Goal: Transaction & Acquisition: Purchase product/service

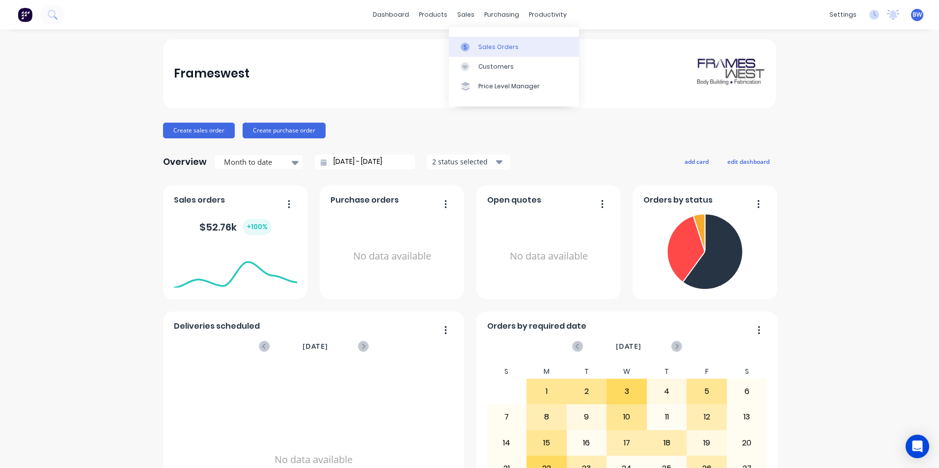
click at [458, 50] on link "Sales Orders" at bounding box center [514, 47] width 130 height 20
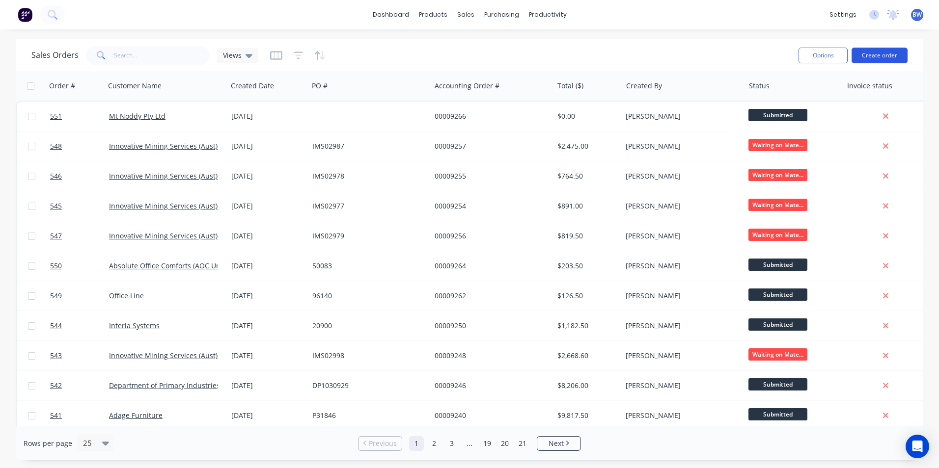
click at [888, 53] on button "Create order" at bounding box center [879, 56] width 56 height 16
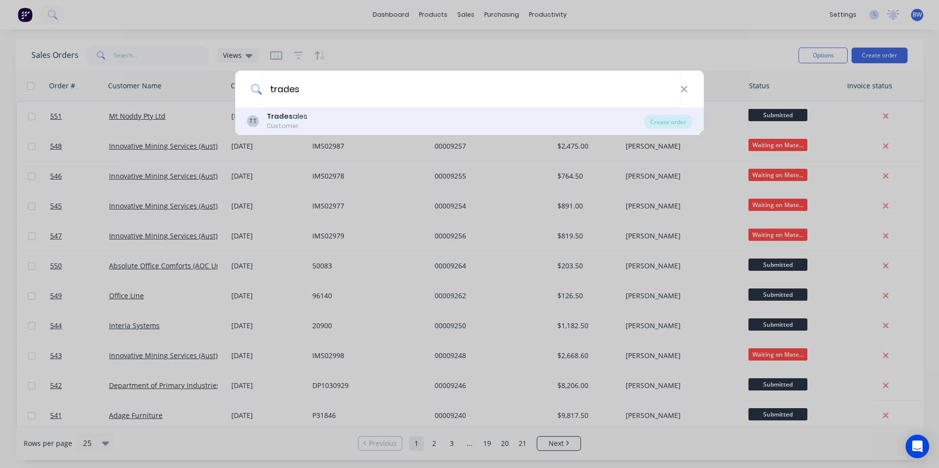
type input "trades"
click at [372, 118] on div "TT Trades ales Customer" at bounding box center [445, 120] width 397 height 19
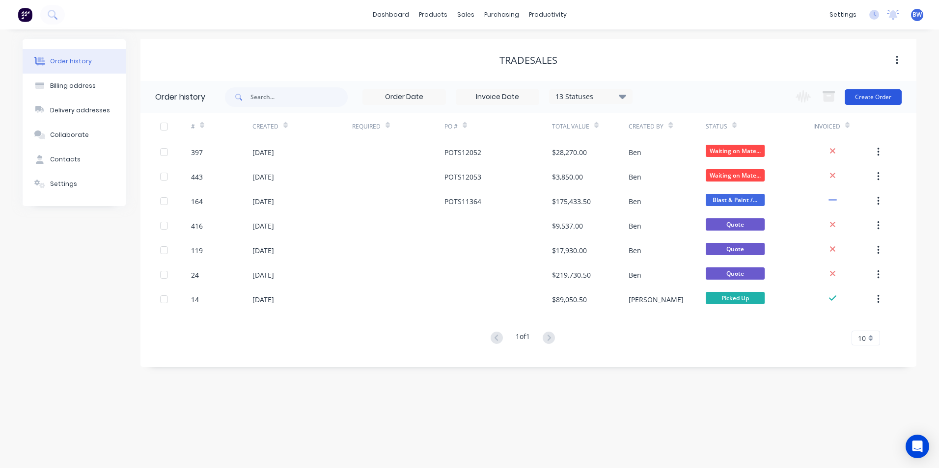
click at [871, 97] on button "Create Order" at bounding box center [872, 97] width 57 height 16
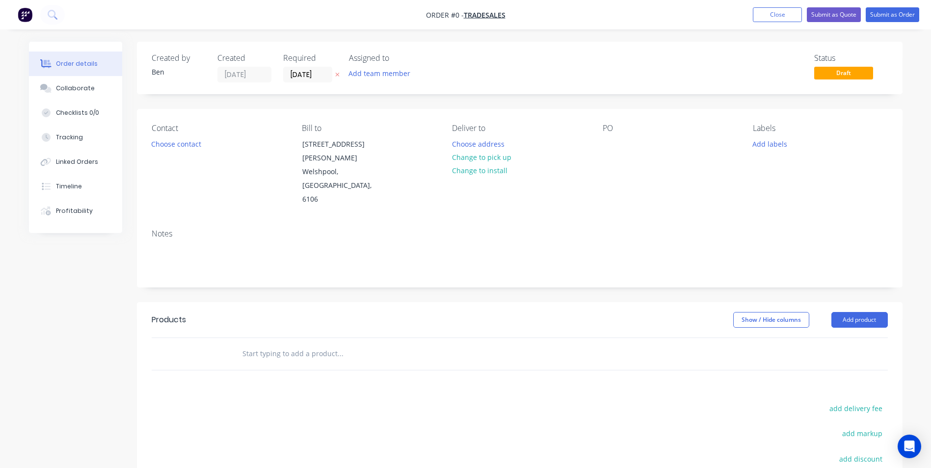
click at [337, 74] on icon at bounding box center [337, 75] width 4 height 6
click at [490, 155] on button "Change to pick up" at bounding box center [482, 157] width 70 height 13
click at [871, 312] on button "Add product" at bounding box center [860, 320] width 56 height 16
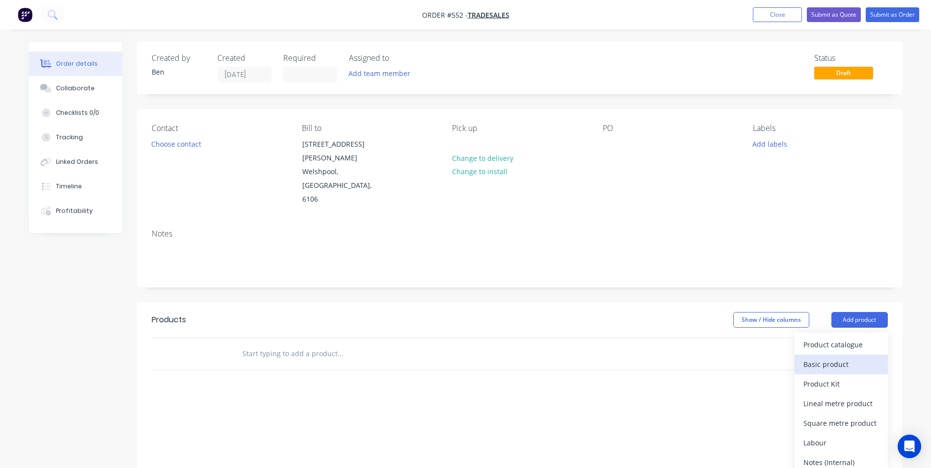
click at [824, 357] on div "Basic product" at bounding box center [842, 364] width 76 height 14
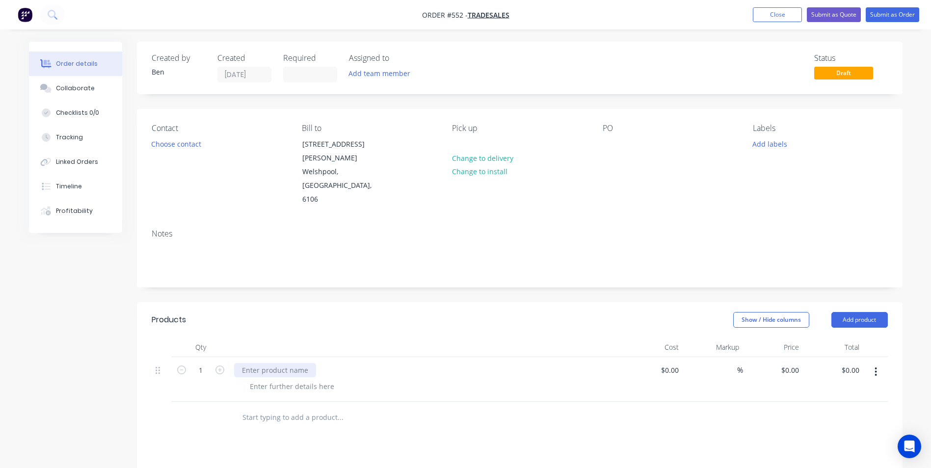
click at [260, 363] on div at bounding box center [275, 370] width 82 height 14
click at [352, 363] on div "Supply, fabricate and surface treat" at bounding box center [299, 370] width 130 height 14
click at [786, 357] on div "0 $0.00" at bounding box center [773, 379] width 60 height 45
type input "$3,990.00"
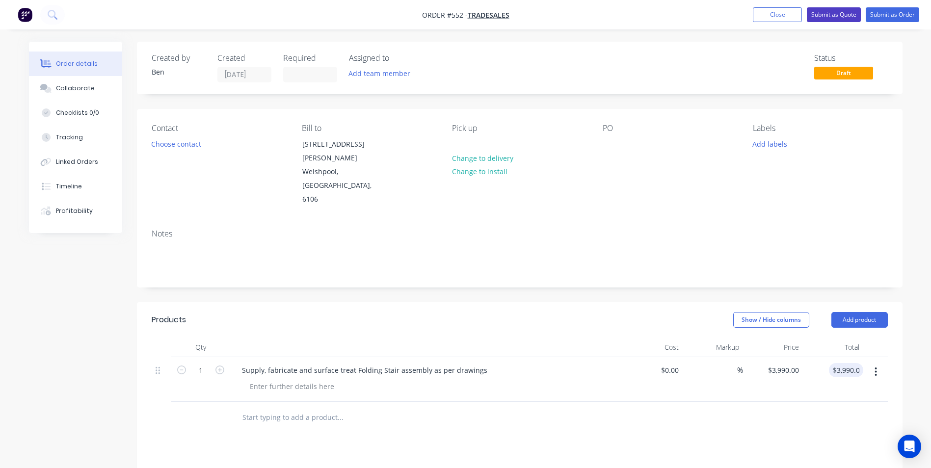
click at [827, 17] on button "Submit as Quote" at bounding box center [834, 14] width 54 height 15
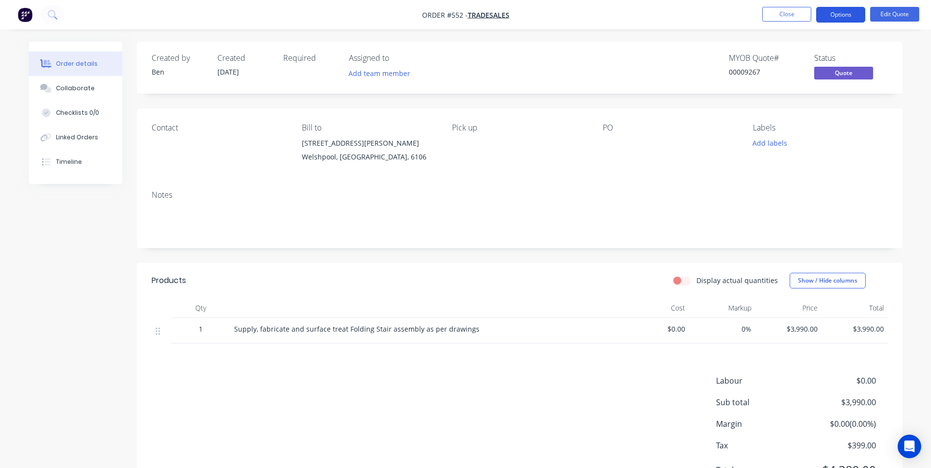
click at [828, 16] on button "Options" at bounding box center [840, 15] width 49 height 16
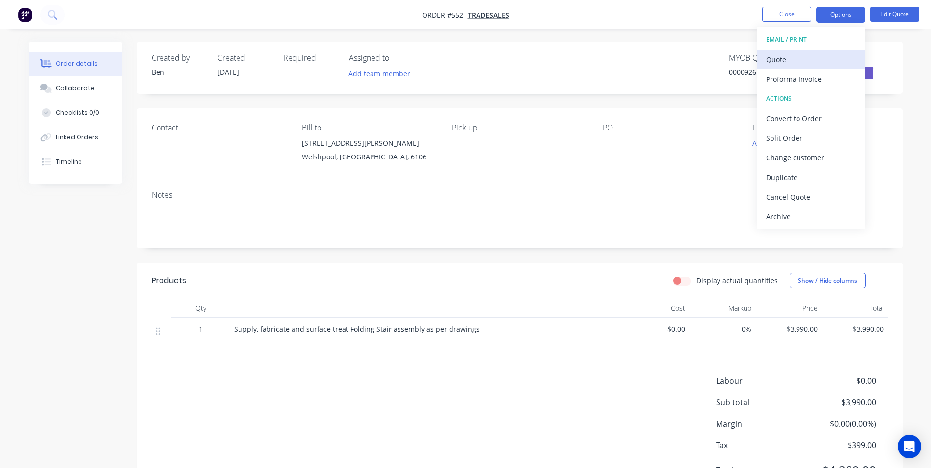
click at [798, 51] on button "Quote" at bounding box center [812, 60] width 108 height 20
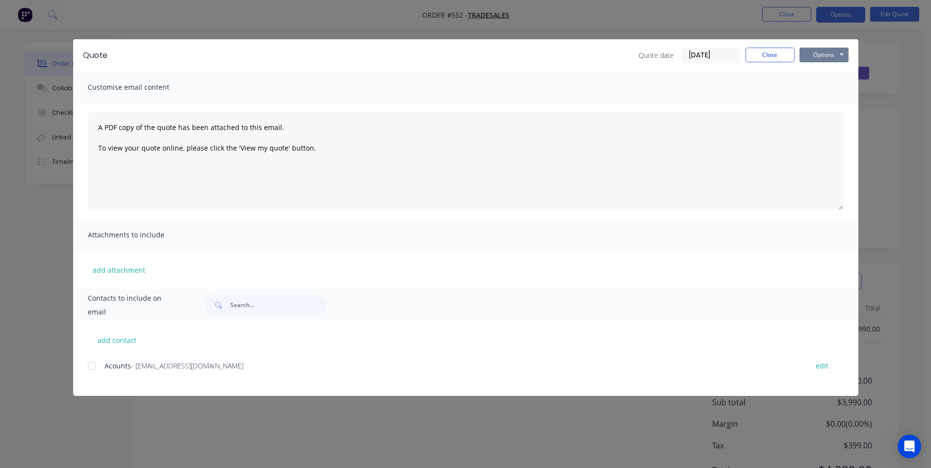
click at [824, 54] on button "Options" at bounding box center [824, 55] width 49 height 15
click at [820, 72] on button "Preview" at bounding box center [831, 72] width 63 height 16
click at [770, 54] on button "Close" at bounding box center [770, 55] width 49 height 15
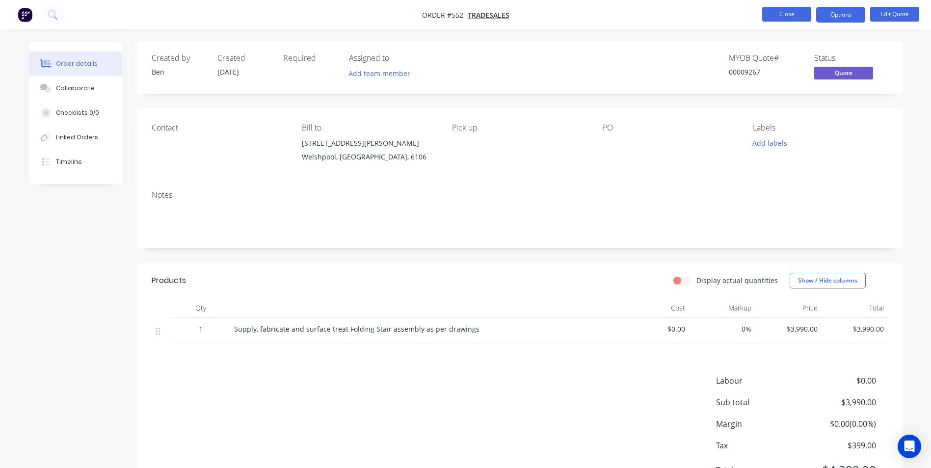
click at [777, 17] on button "Close" at bounding box center [786, 14] width 49 height 15
